Goal: Information Seeking & Learning: Understand process/instructions

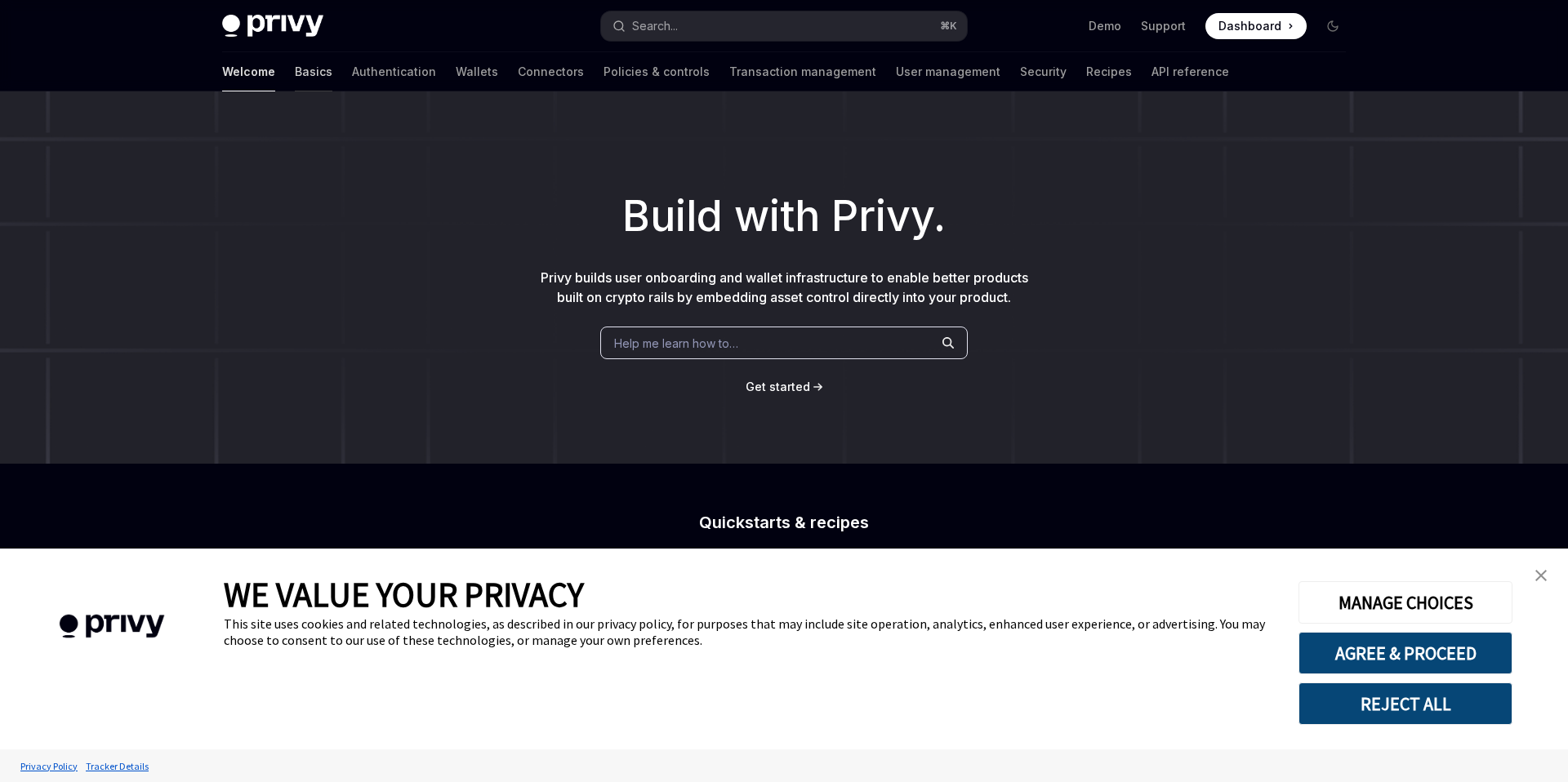
click at [295, 71] on link "Basics" at bounding box center [314, 72] width 37 height 39
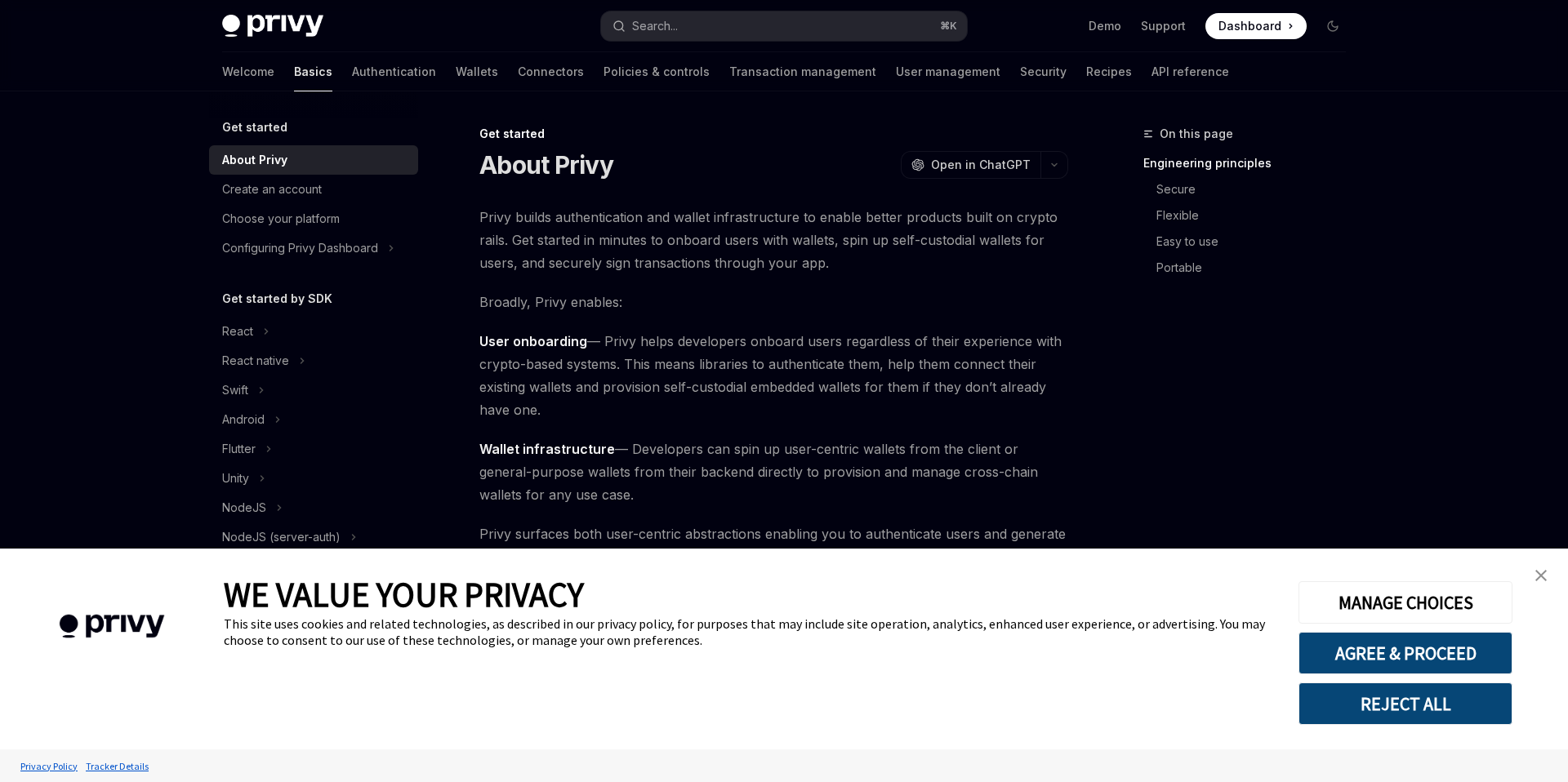
click at [1548, 575] on link "close banner" at bounding box center [1541, 575] width 33 height 33
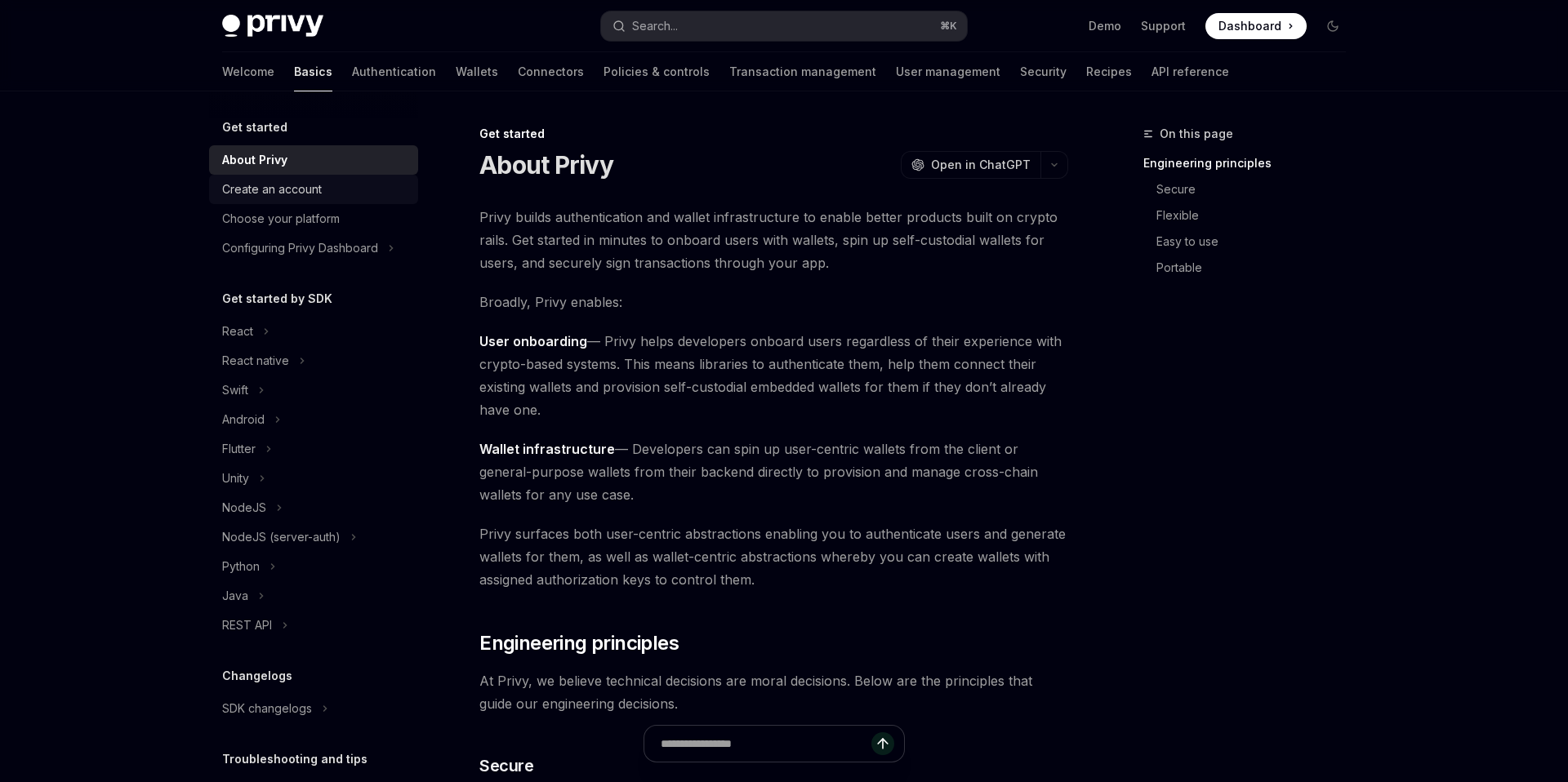
click at [278, 196] on div "Create an account" at bounding box center [272, 190] width 99 height 20
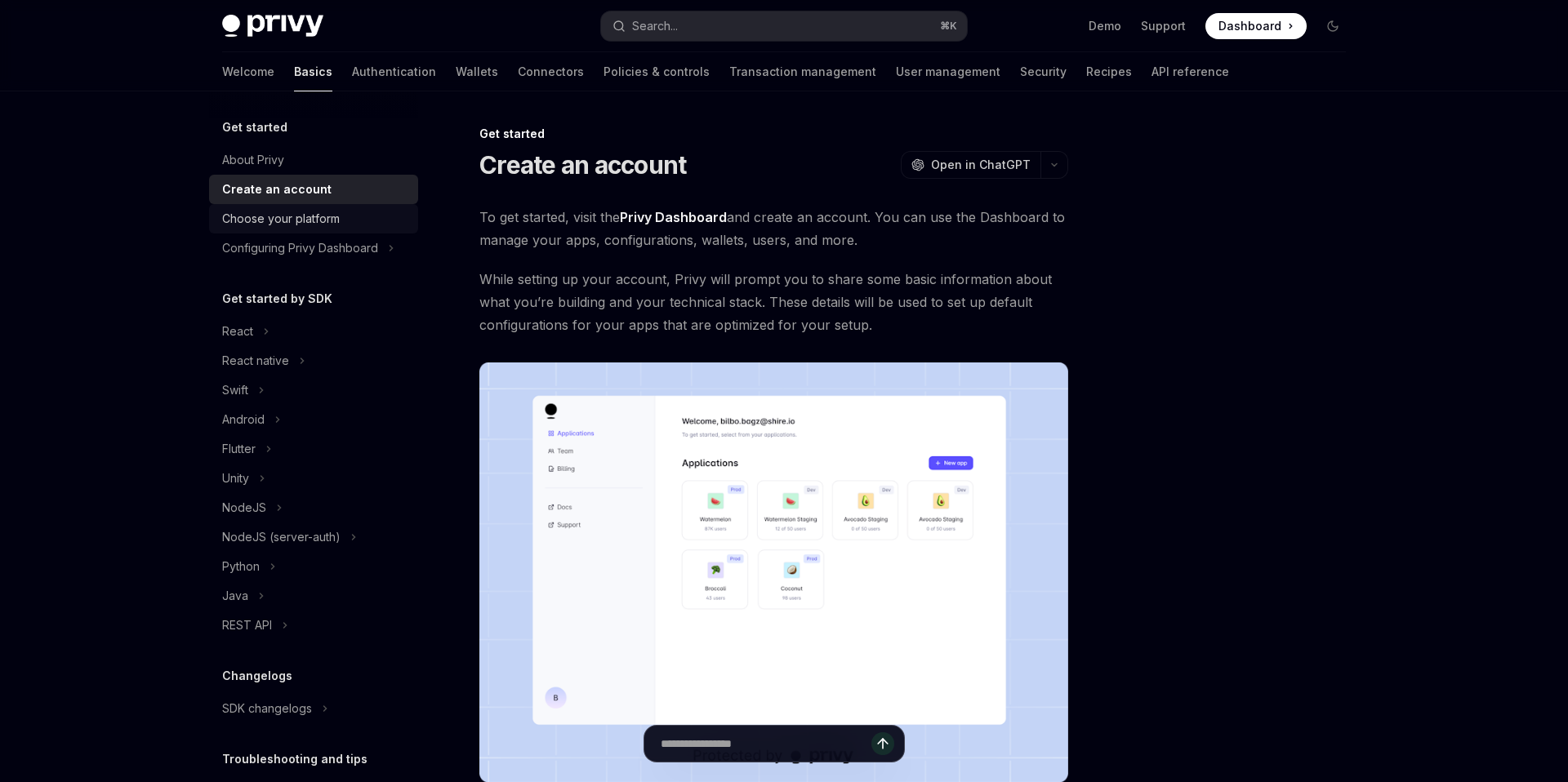
click at [283, 217] on div "Choose your platform" at bounding box center [281, 219] width 118 height 20
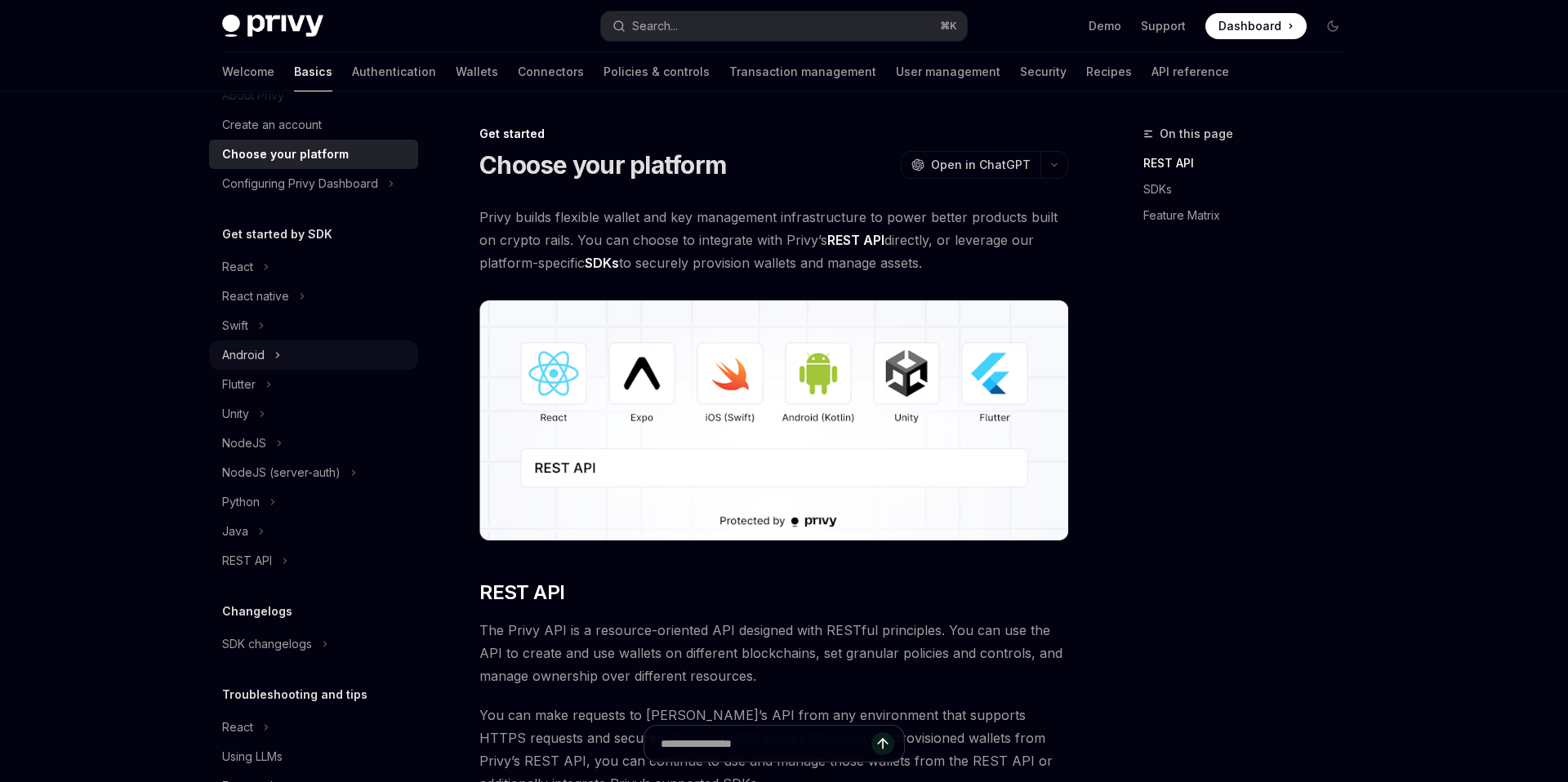
scroll to position [116, 0]
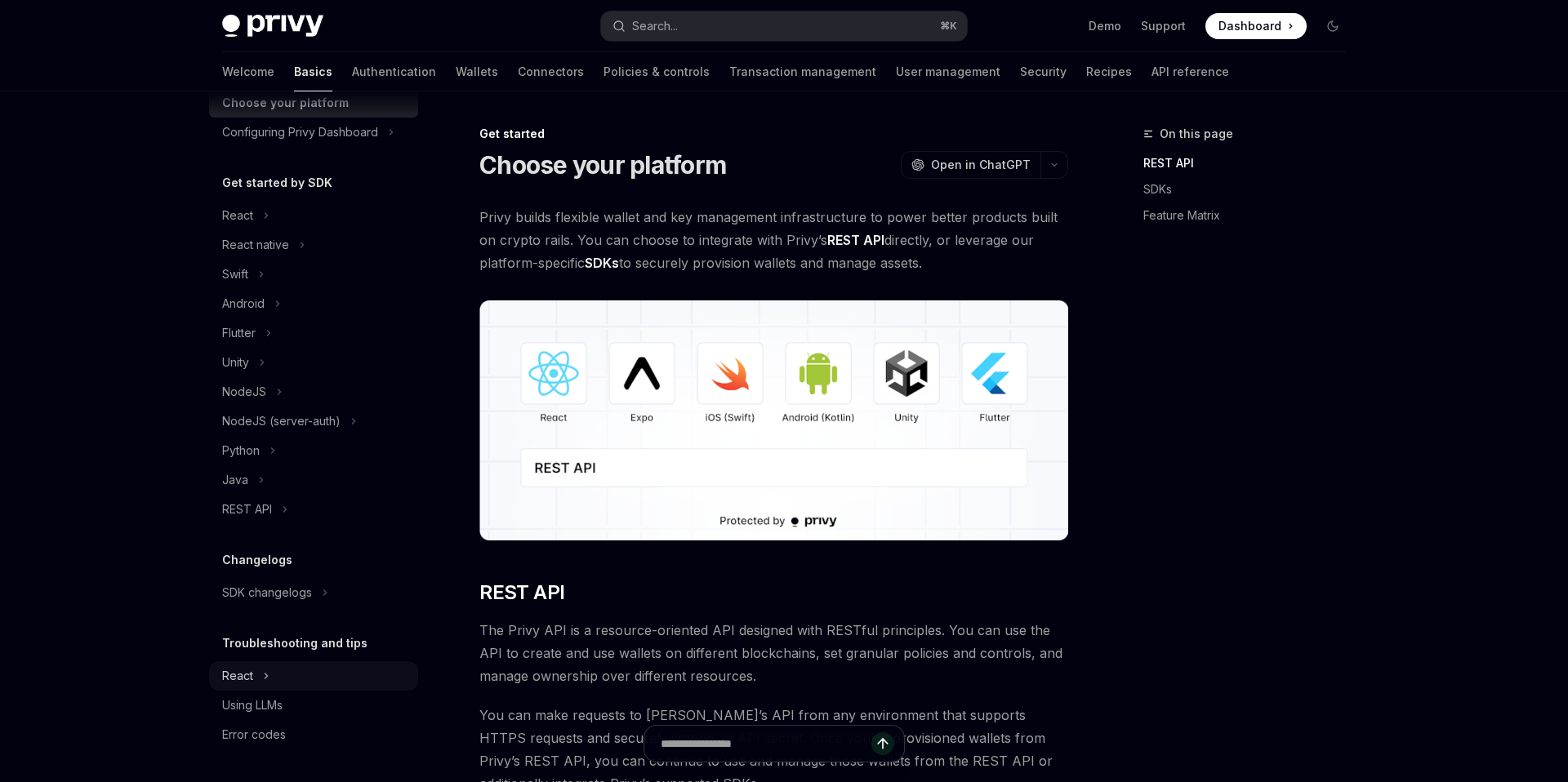
click at [251, 684] on div "React" at bounding box center [238, 676] width 31 height 20
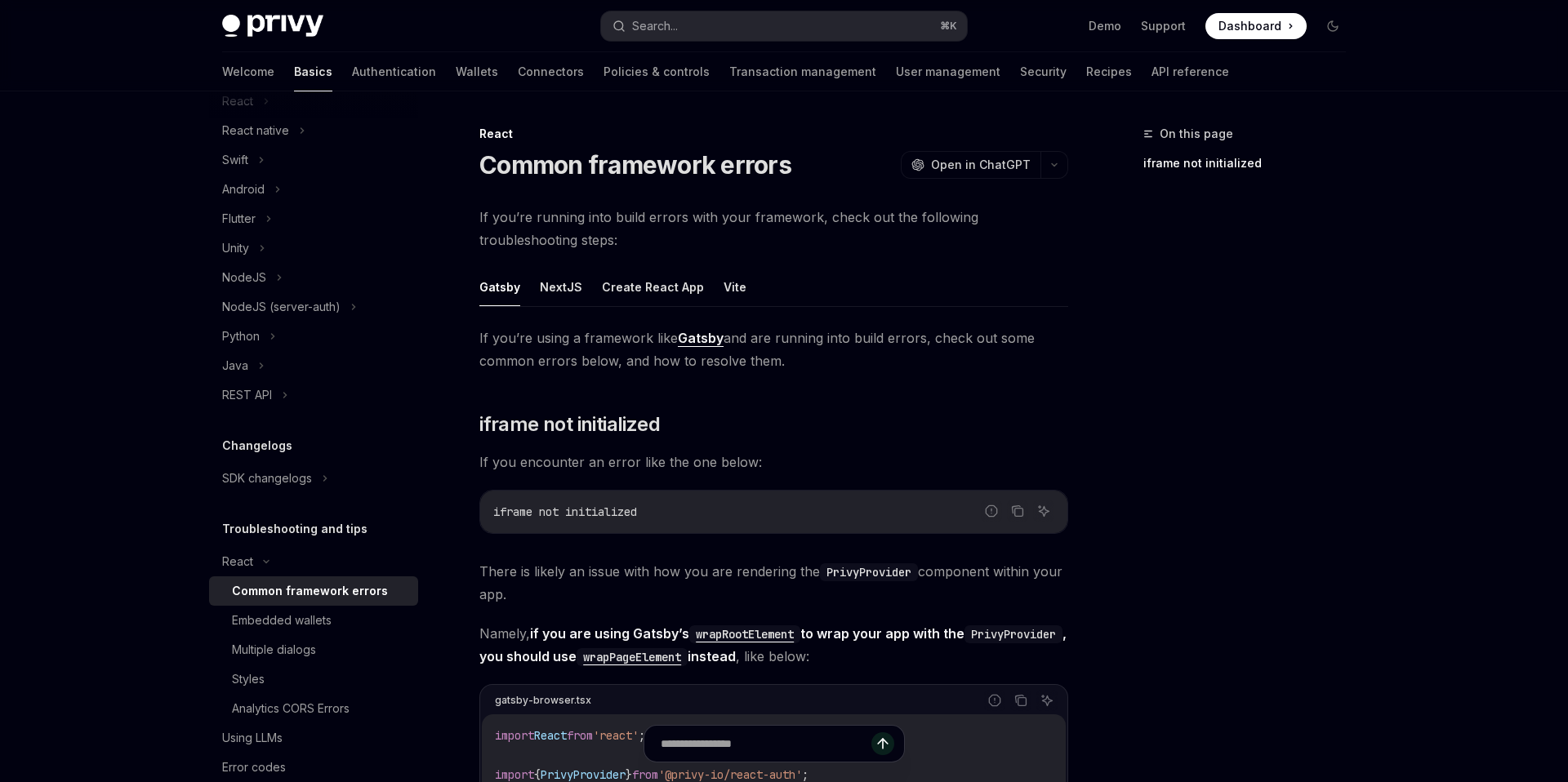
scroll to position [239, 0]
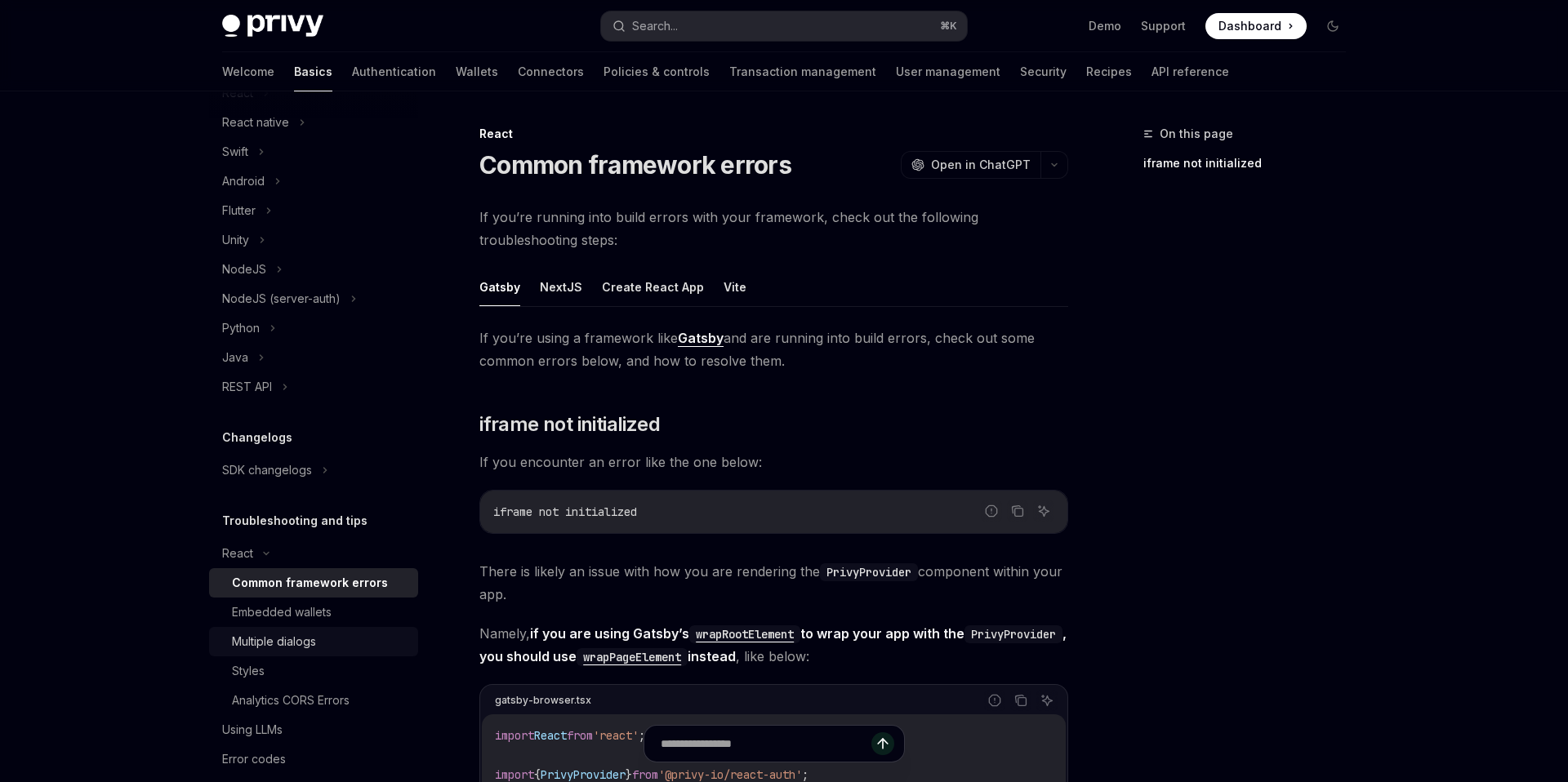
click at [291, 637] on div "Multiple dialogs" at bounding box center [274, 642] width 84 height 20
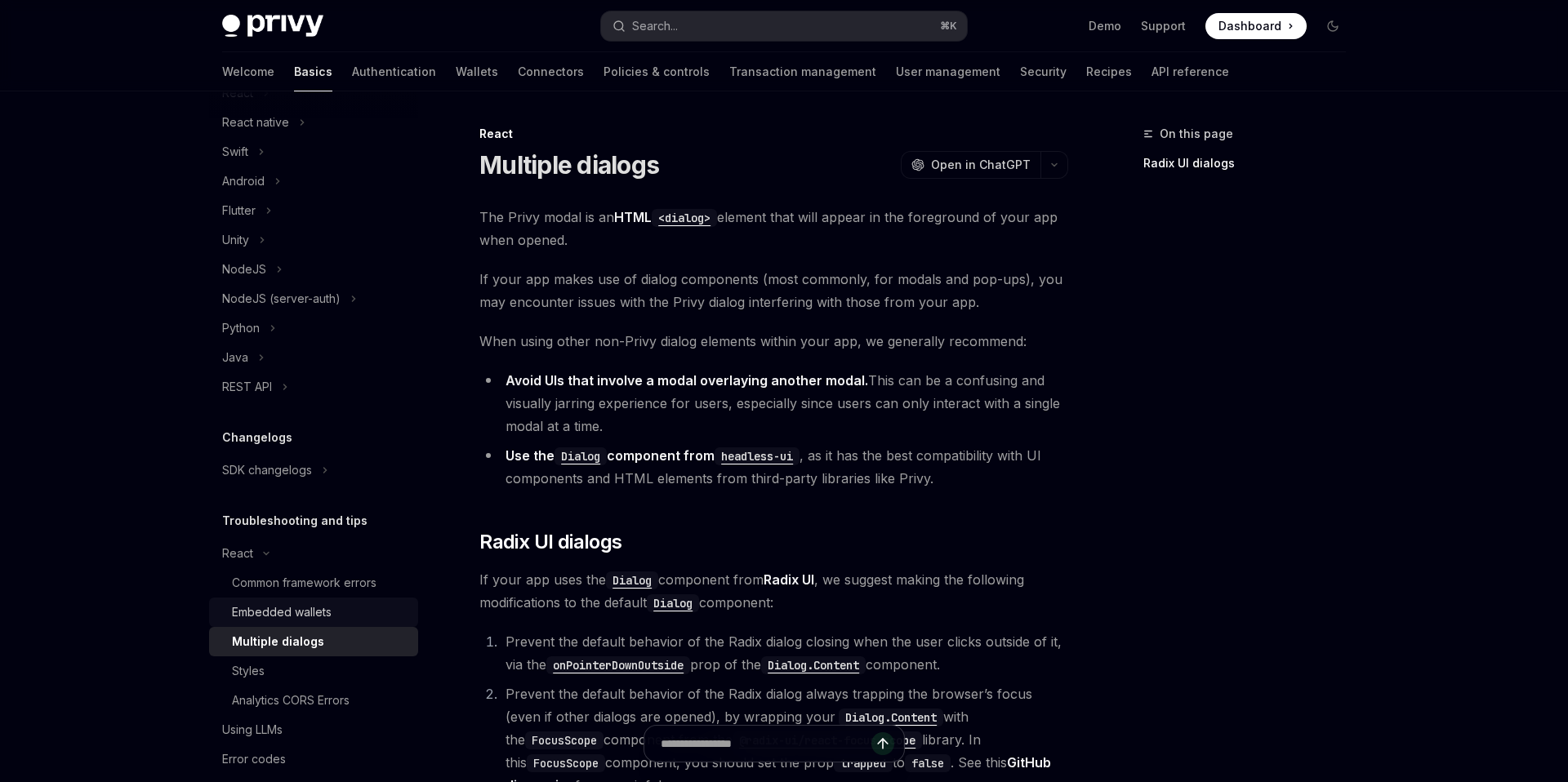
click at [289, 618] on div "Embedded wallets" at bounding box center [282, 613] width 99 height 20
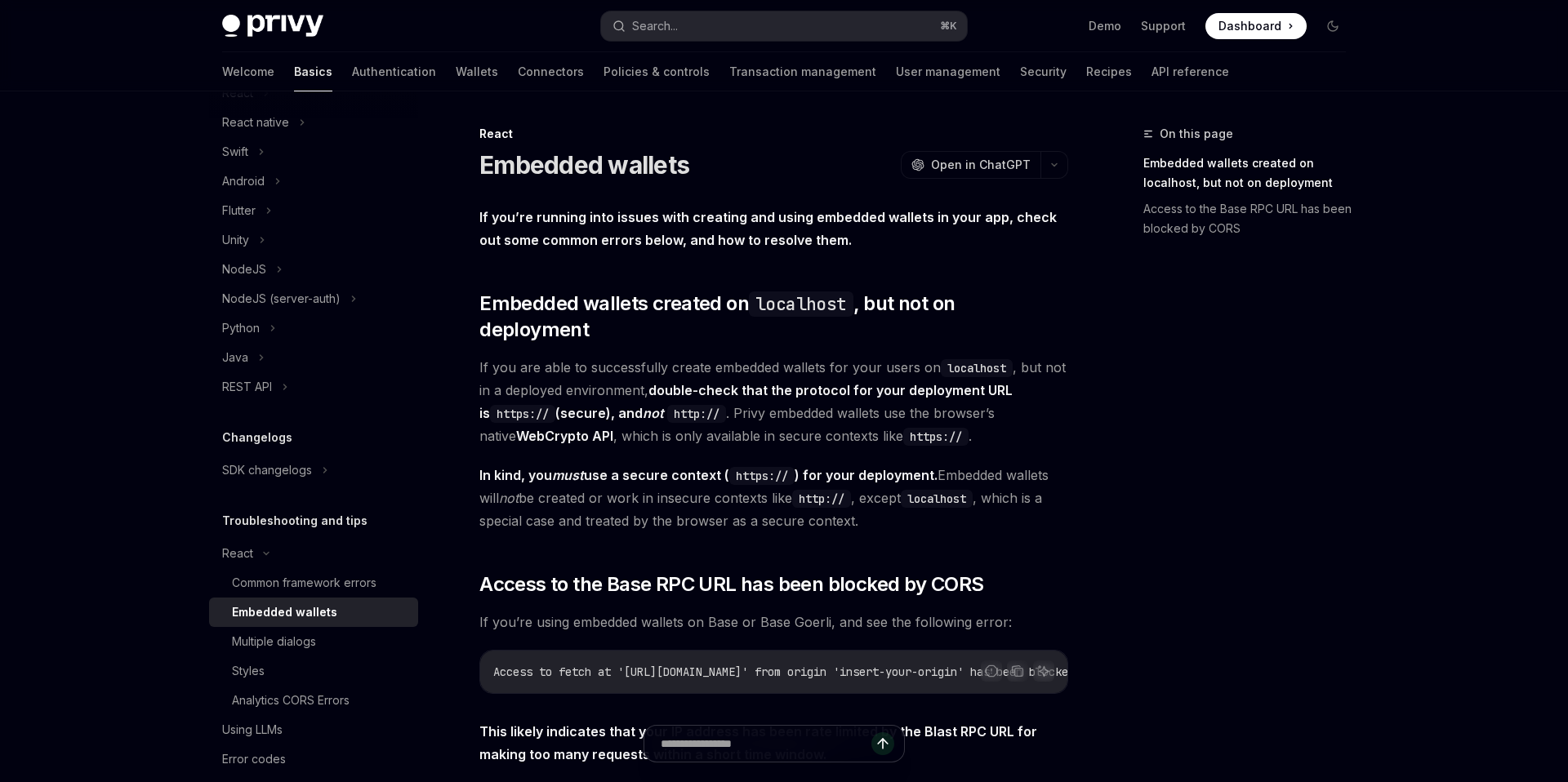
scroll to position [263, 0]
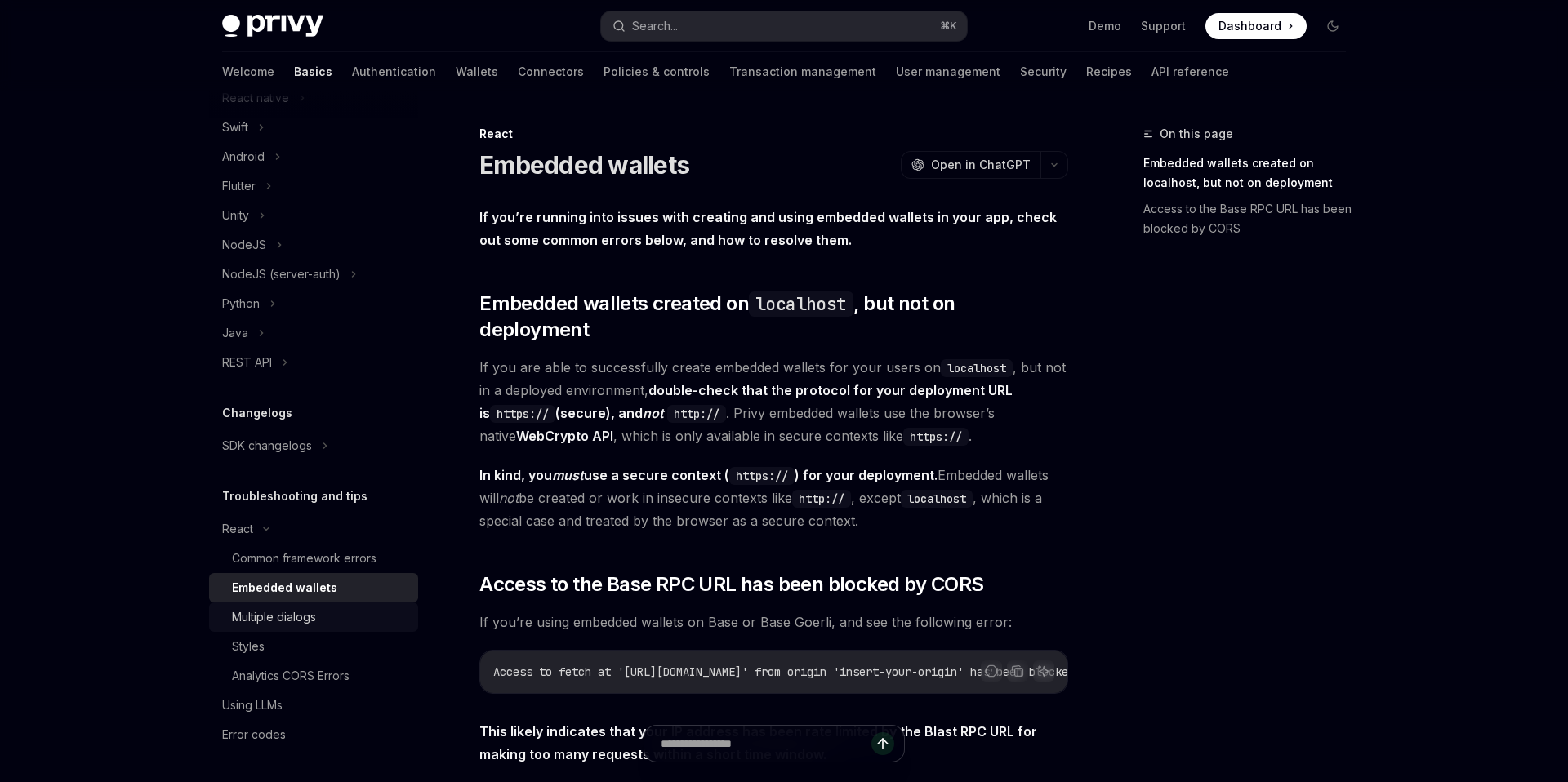
click at [266, 623] on div "Multiple dialogs" at bounding box center [274, 617] width 84 height 20
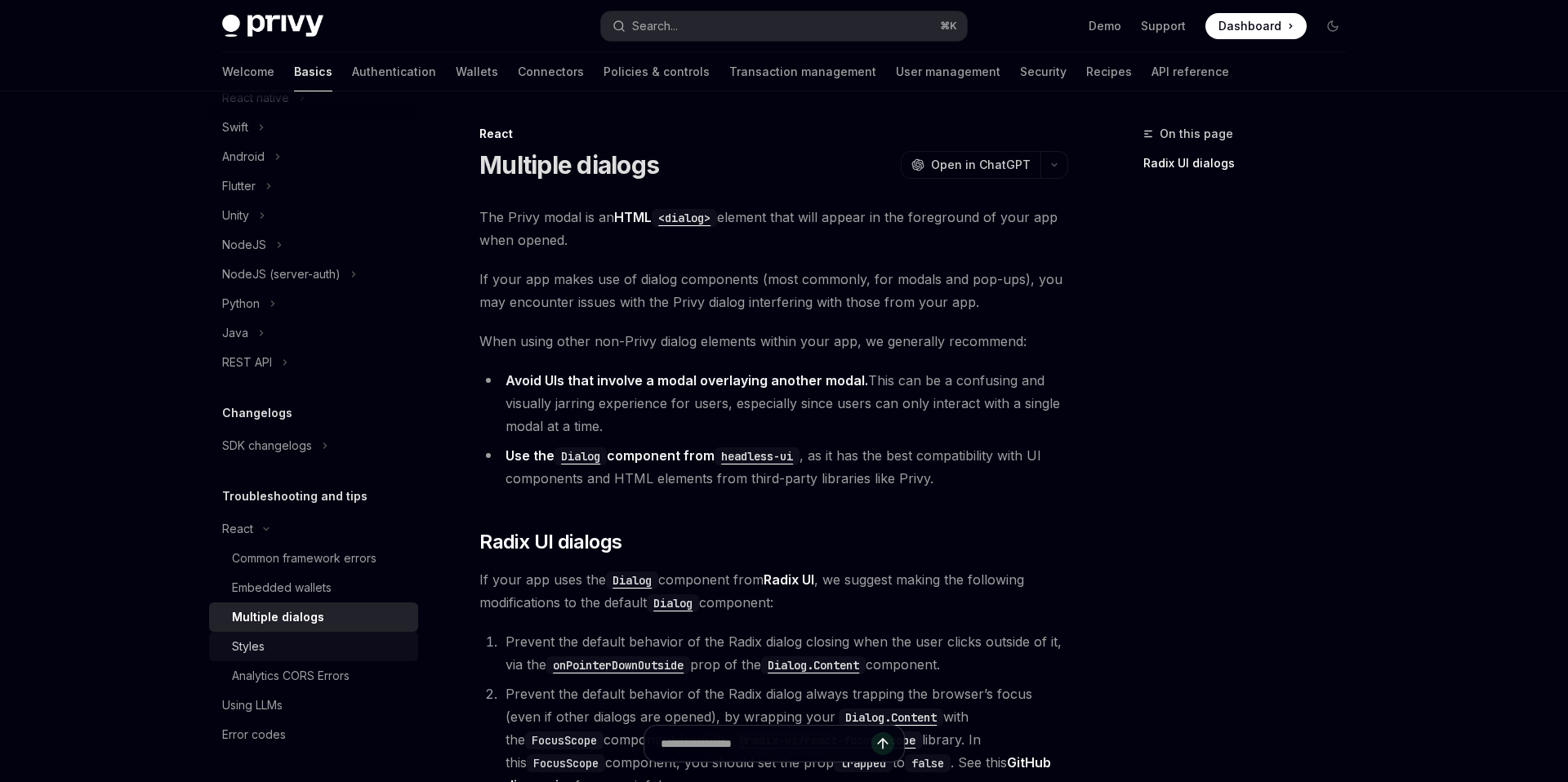
click at [267, 653] on div "Styles" at bounding box center [320, 647] width 176 height 20
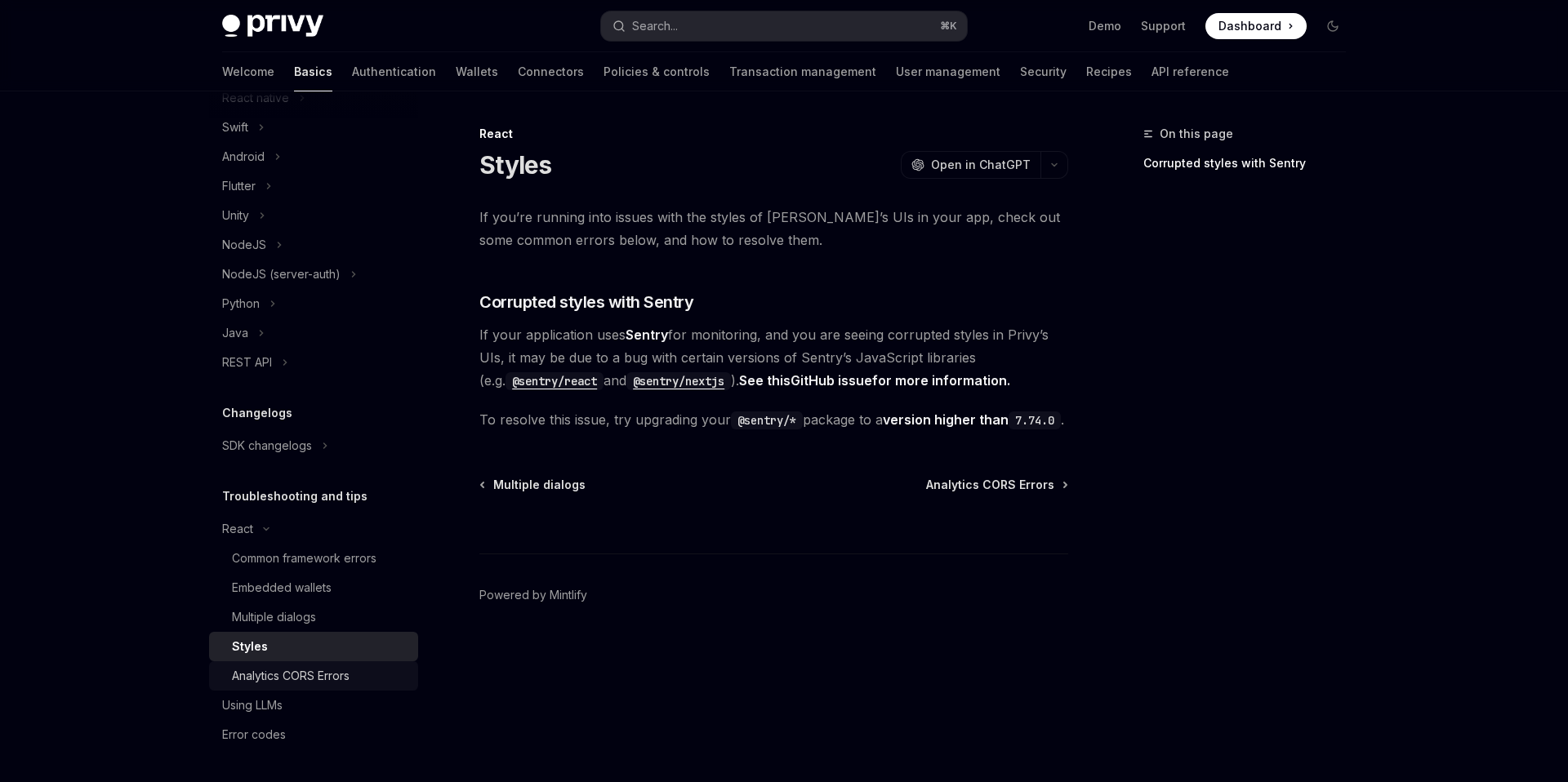
click at [285, 668] on div "Analytics CORS Errors" at bounding box center [291, 676] width 118 height 20
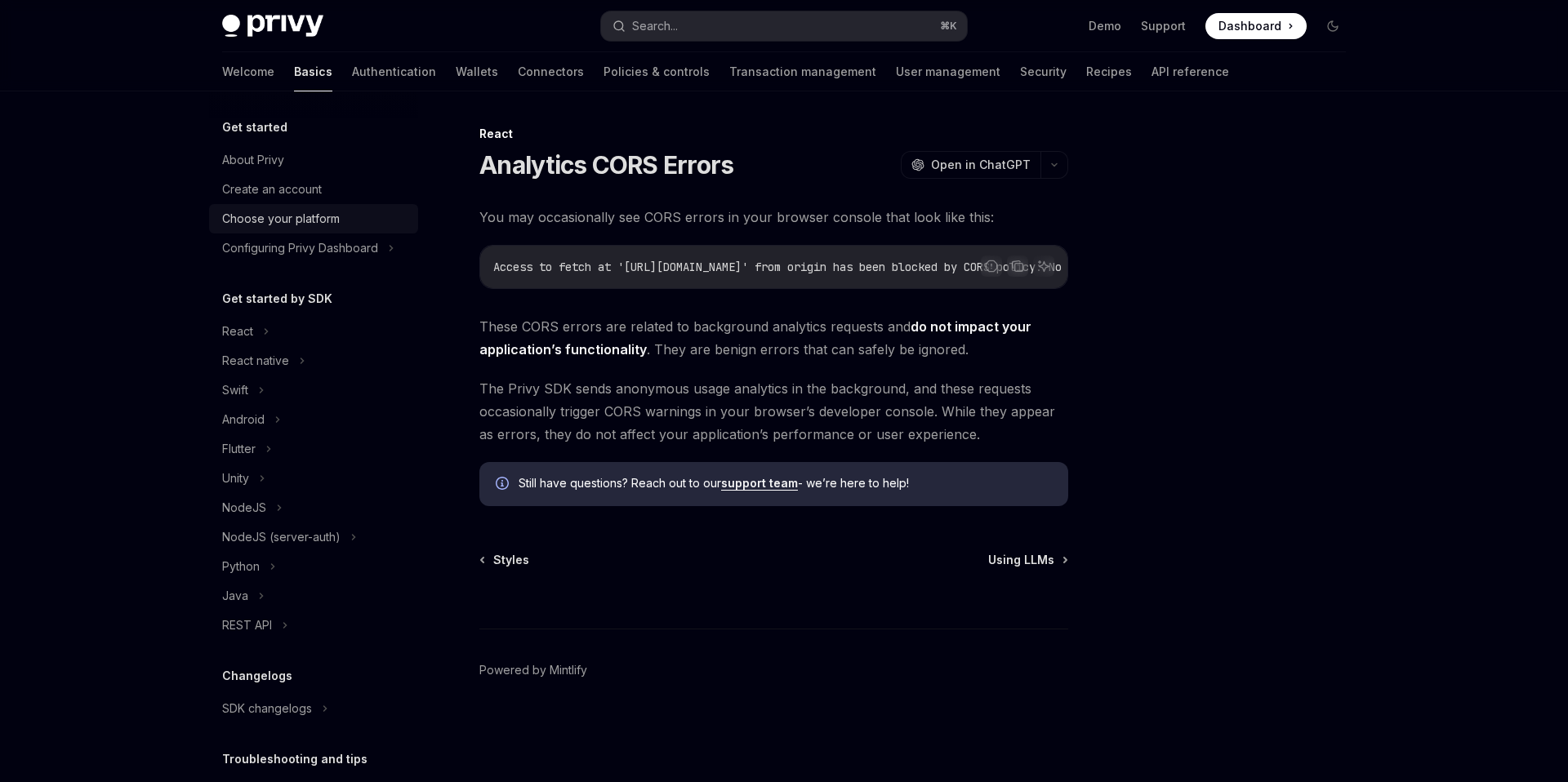
click at [275, 205] on link "Choose your platform" at bounding box center [314, 218] width 209 height 29
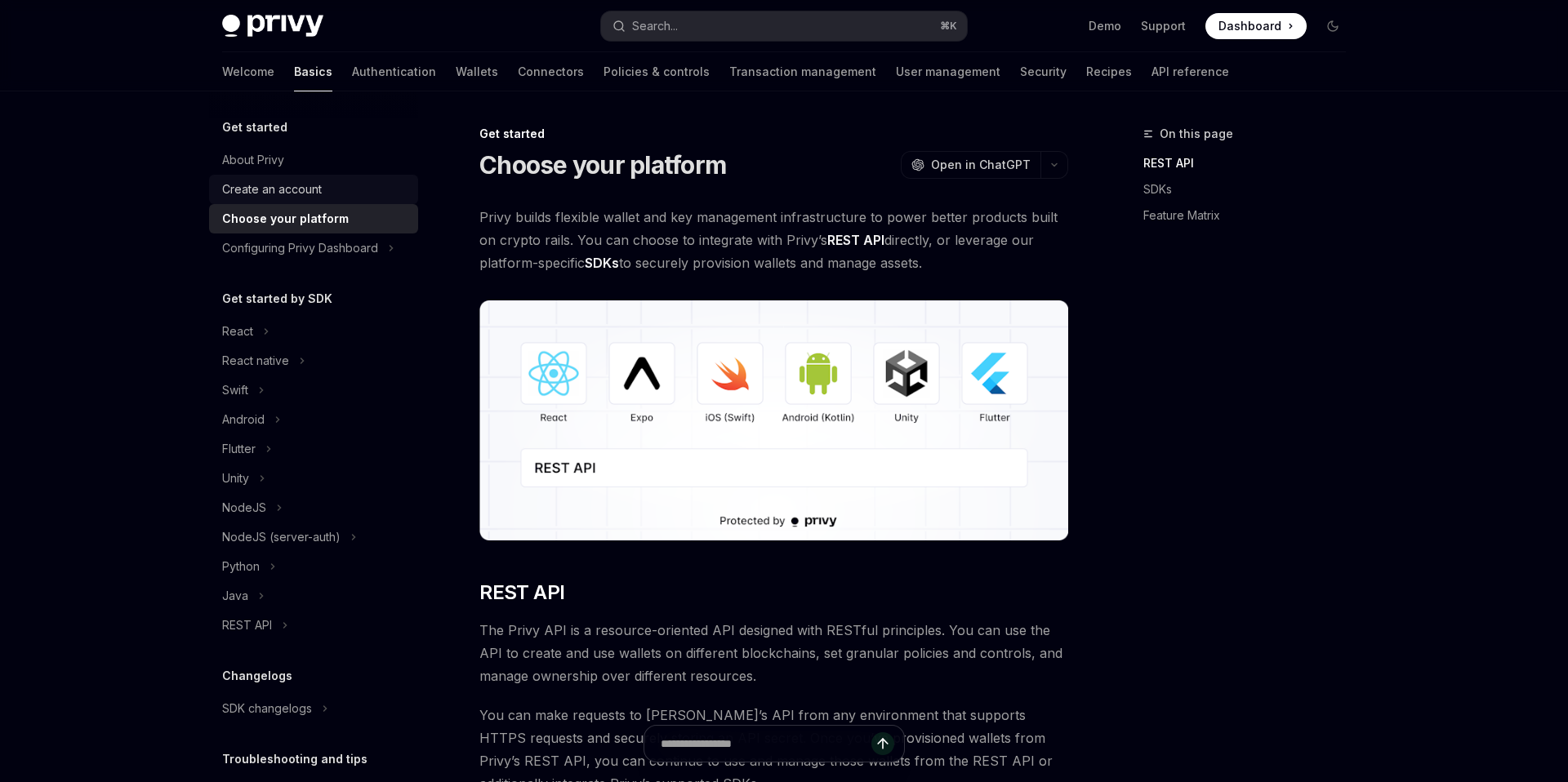
click at [276, 184] on div "Create an account" at bounding box center [272, 190] width 99 height 20
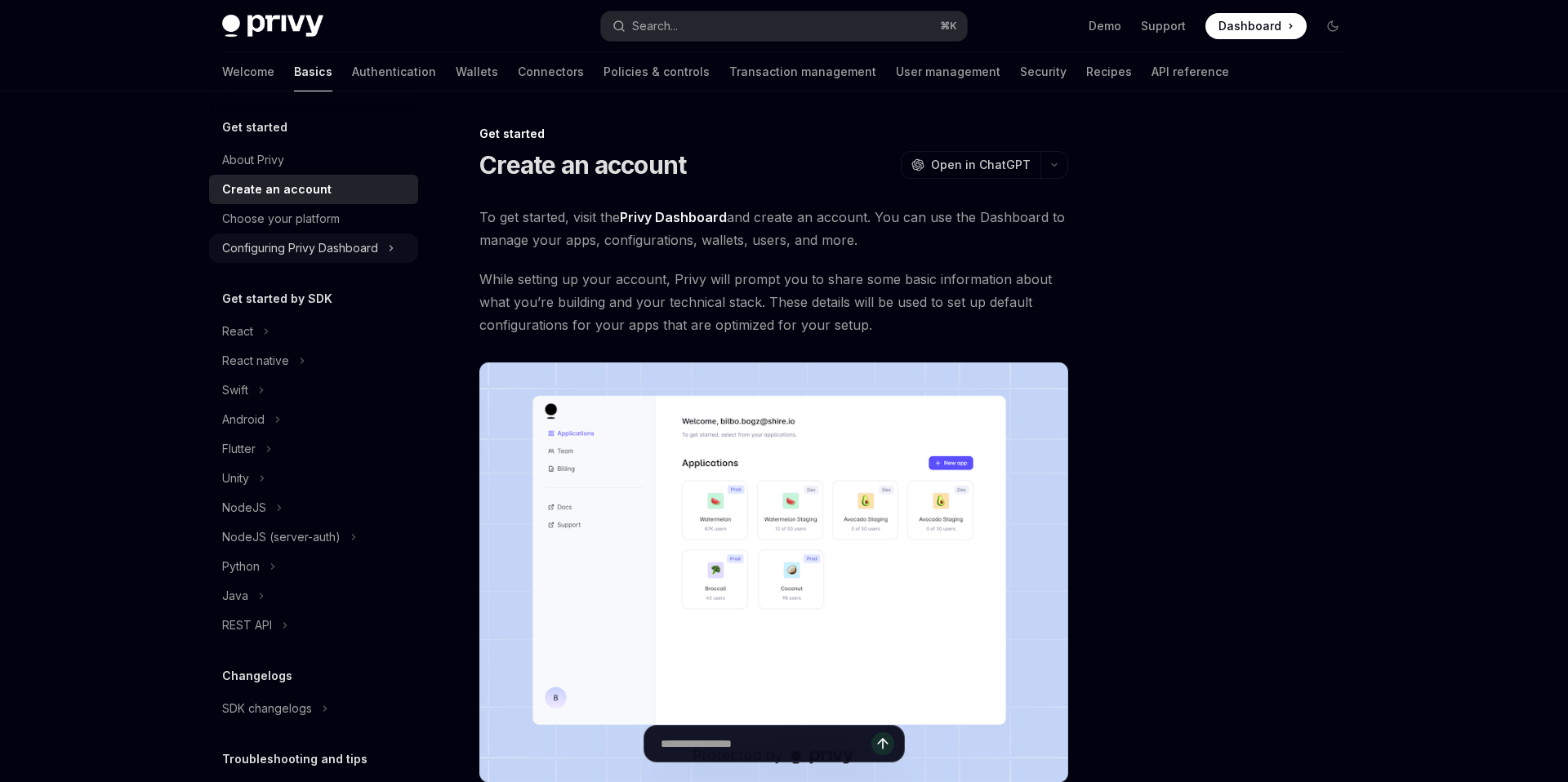
click at [288, 255] on div "Configuring Privy Dashboard" at bounding box center [300, 248] width 156 height 20
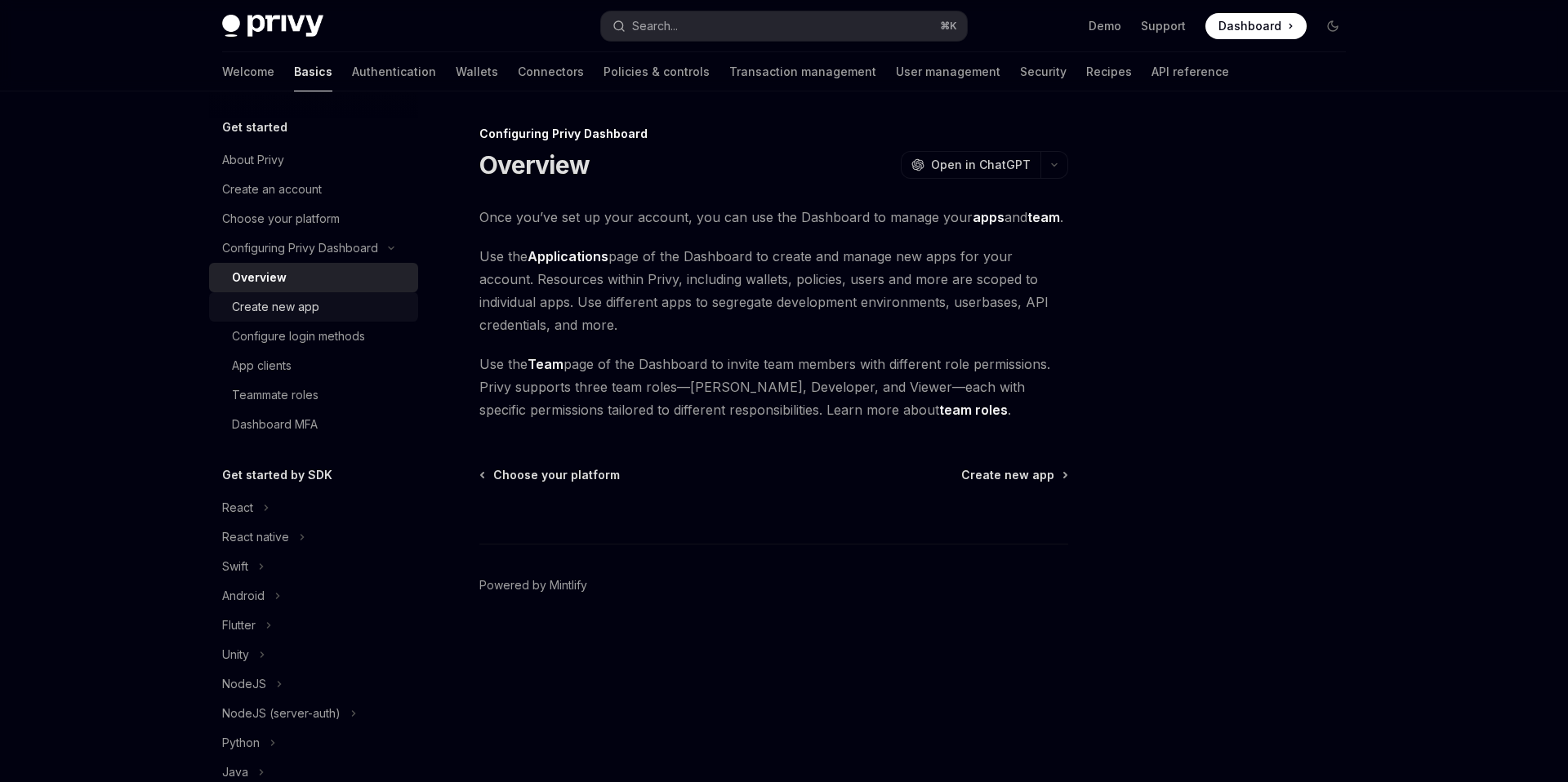
click at [277, 317] on link "Create new app" at bounding box center [314, 307] width 209 height 29
type textarea "*"
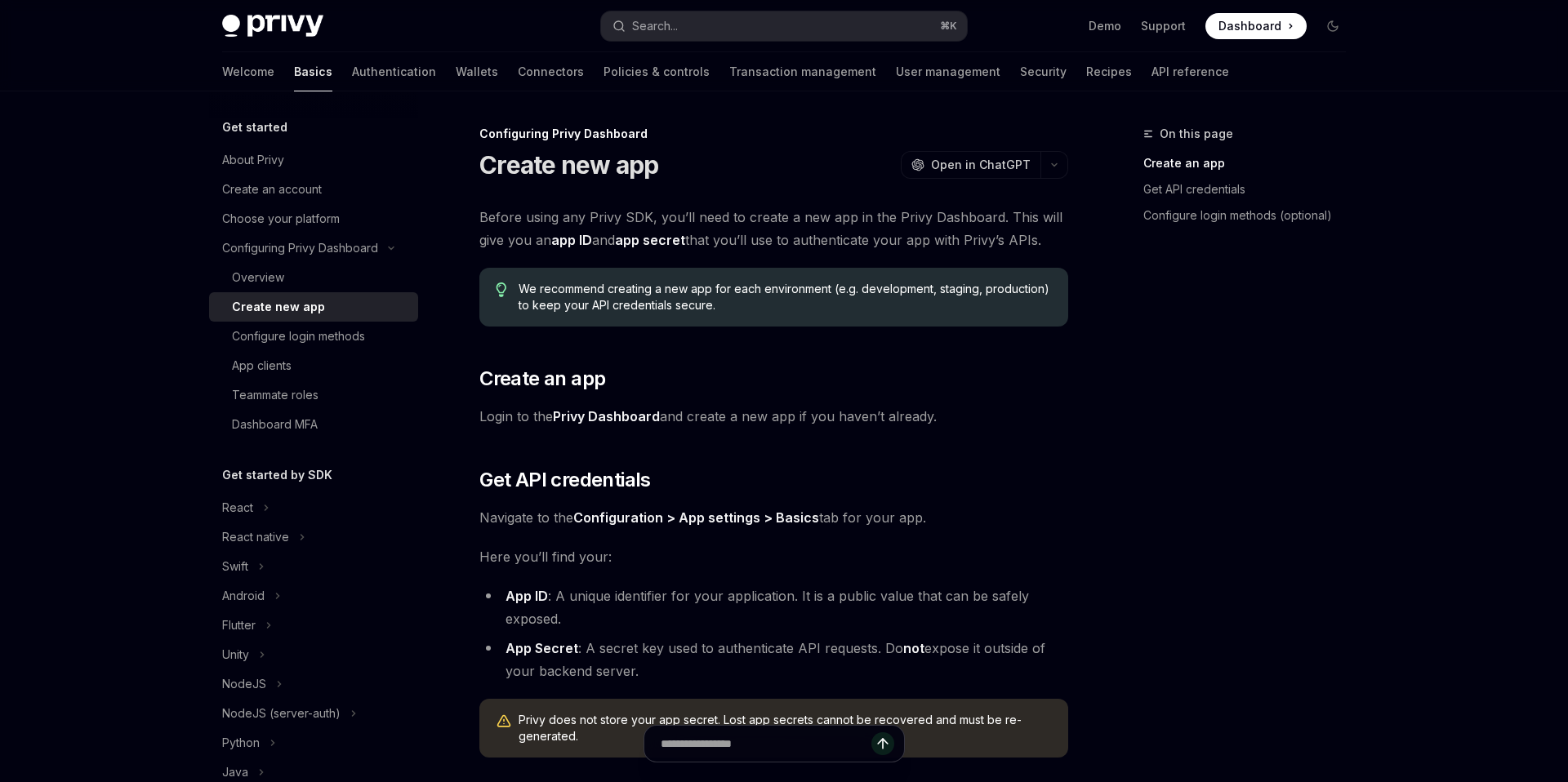
drag, startPoint x: 1260, startPoint y: 370, endPoint x: 1034, endPoint y: 36, distance: 403.3
click at [1248, 337] on div "On this page Create an app Get API credentials Configure login methods (optiona…" at bounding box center [1235, 453] width 248 height 658
